Goal: Information Seeking & Learning: Compare options

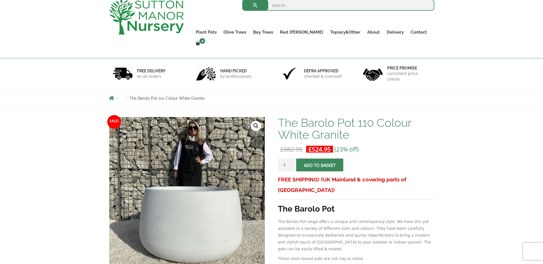
scroll to position [58, 0]
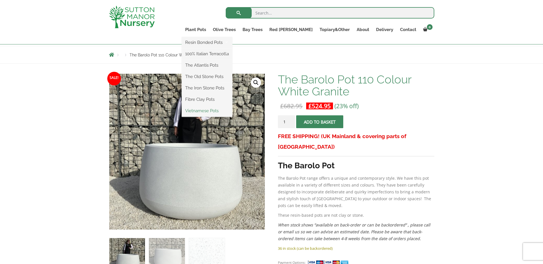
click at [231, 114] on link "Vietnamese Pots" at bounding box center [207, 111] width 50 height 9
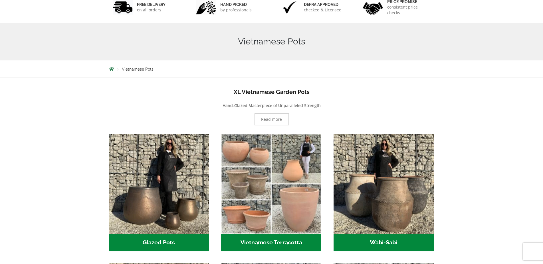
scroll to position [106, 0]
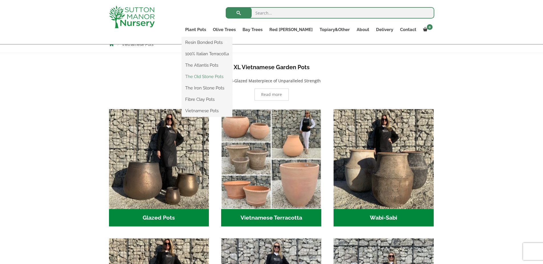
click at [226, 80] on link "The Old Stone Pots" at bounding box center [207, 76] width 50 height 9
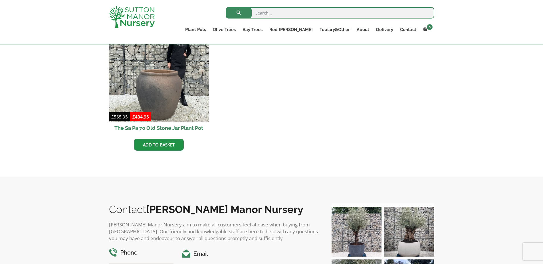
scroll to position [339, 0]
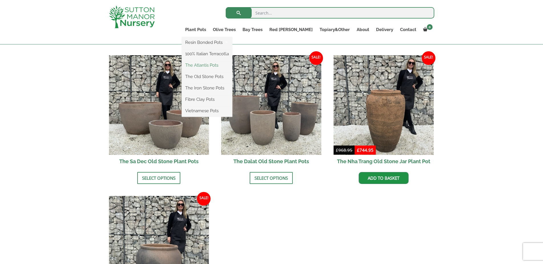
click at [220, 66] on link "The Atlantis Pots" at bounding box center [207, 65] width 50 height 9
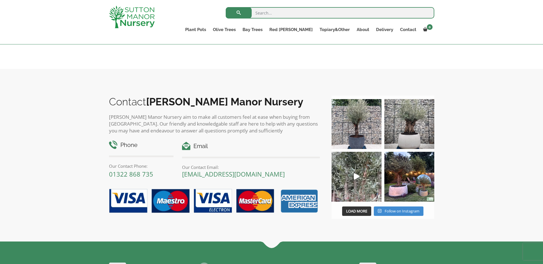
scroll to position [688, 0]
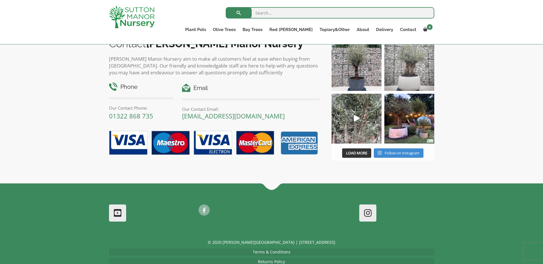
click at [415, 77] on img at bounding box center [409, 66] width 50 height 50
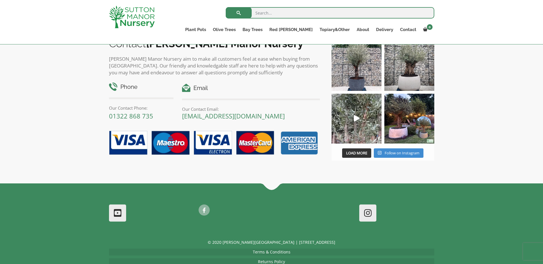
scroll to position [542, 0]
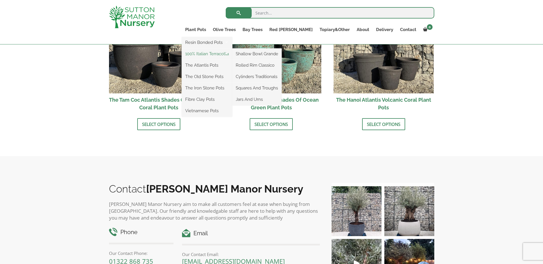
click at [225, 55] on link "100% Italian Terracotta" at bounding box center [207, 54] width 50 height 9
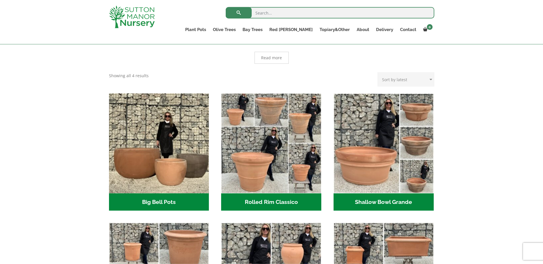
scroll to position [135, 0]
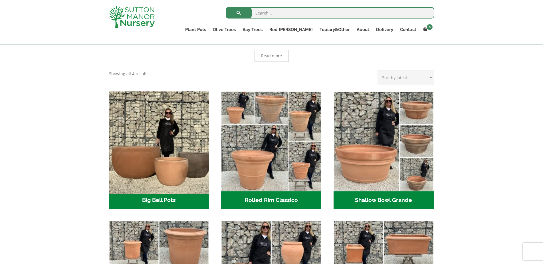
click at [179, 149] on img "Visit product category Big Bell Pots" at bounding box center [158, 141] width 105 height 105
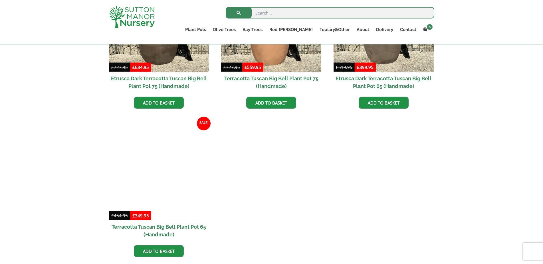
scroll to position [455, 0]
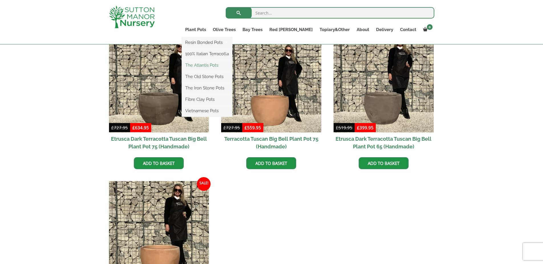
click at [222, 64] on link "The Atlantis Pots" at bounding box center [207, 65] width 50 height 9
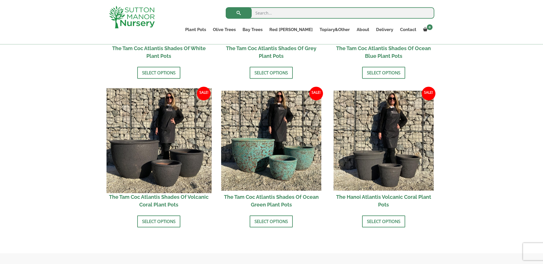
scroll to position [397, 0]
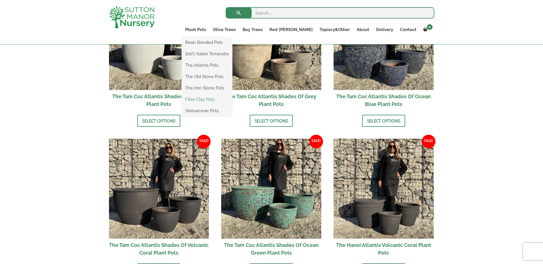
click at [229, 101] on link "Fibre Clay Pots" at bounding box center [207, 99] width 50 height 9
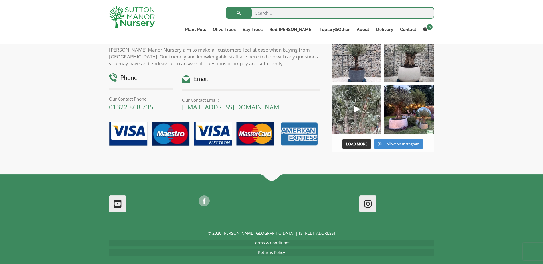
scroll to position [398, 0]
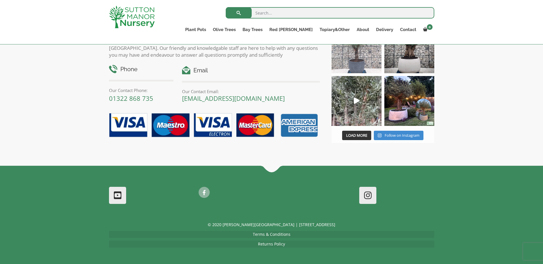
click at [349, 64] on img at bounding box center [356, 48] width 50 height 50
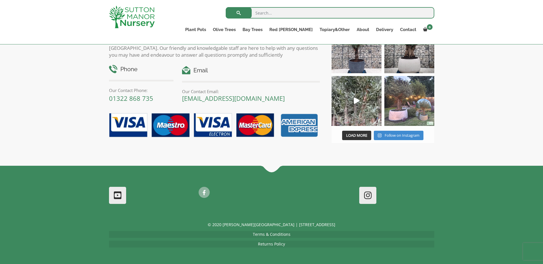
click at [419, 100] on img at bounding box center [409, 101] width 50 height 50
